Goal: Information Seeking & Learning: Check status

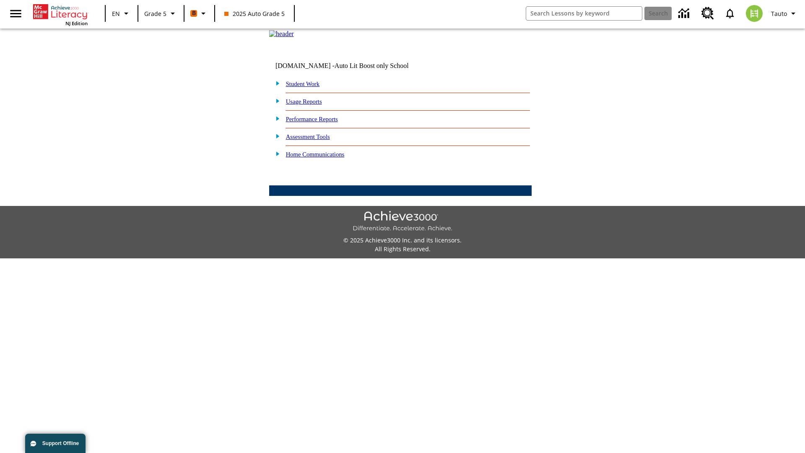
click at [321, 122] on link "Performance Reports" at bounding box center [312, 119] width 52 height 7
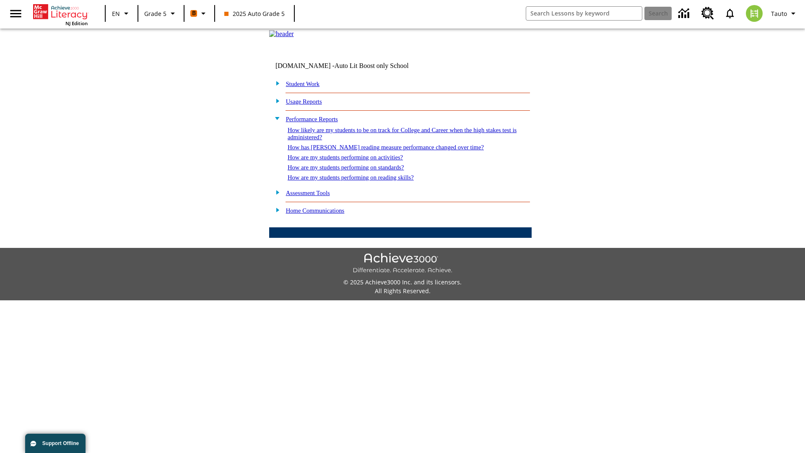
click at [381, 151] on link "How has [PERSON_NAME] reading measure performance changed over time?" at bounding box center [386, 147] width 196 height 7
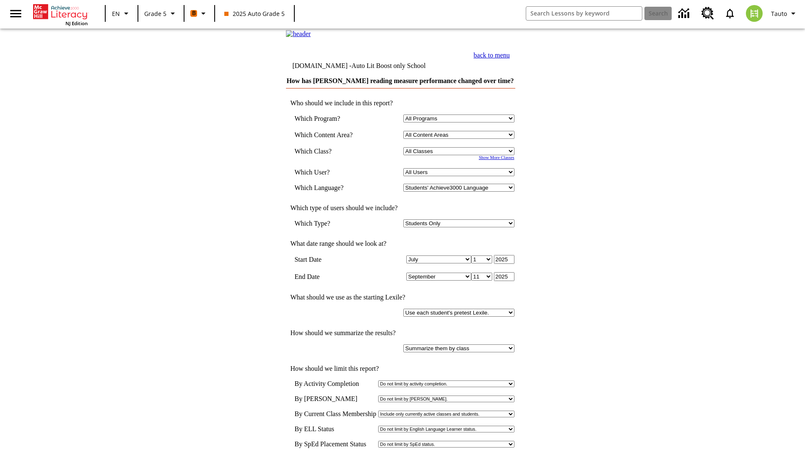
click at [460, 155] on select "Select a Class: All Classes 2025 Auto Grade 5 OL 2025 Auto Grade 6" at bounding box center [458, 151] width 111 height 8
select select "11133131"
click at [460, 176] on select "All Users Cat, Sautoen Cat, Sautoes Cat, Sautoss Donotlogin, Sautoen Twoschools…" at bounding box center [458, 172] width 111 height 8
select select "21437107"
